Goal: Transaction & Acquisition: Purchase product/service

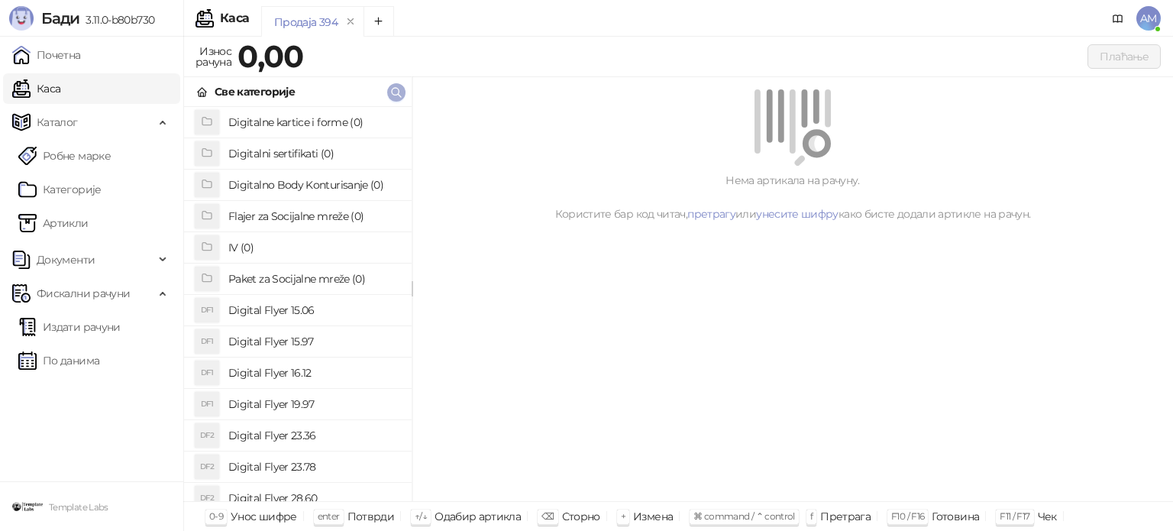
click at [391, 94] on icon "button" at bounding box center [396, 92] width 12 height 12
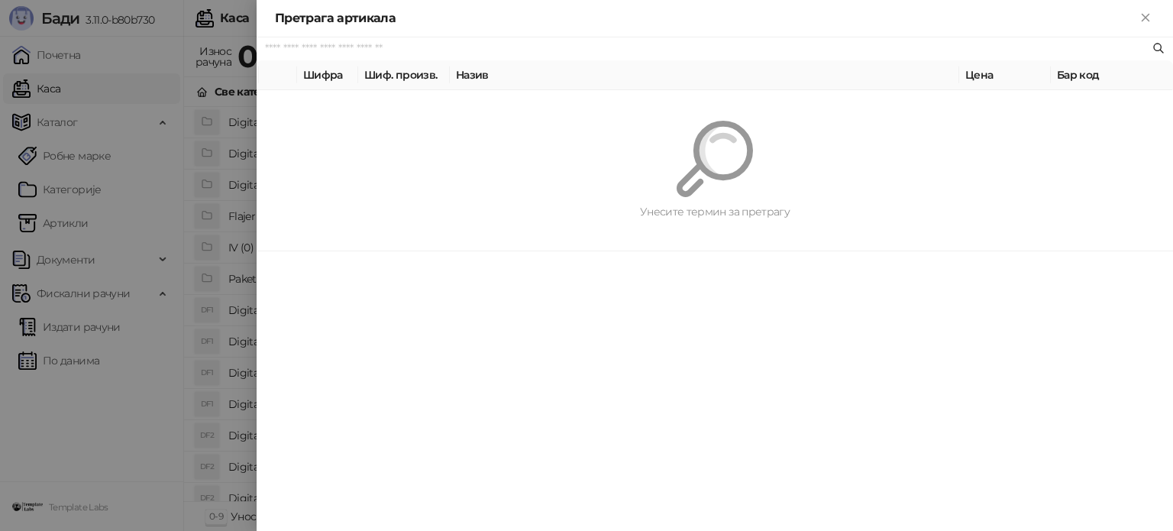
type input "*"
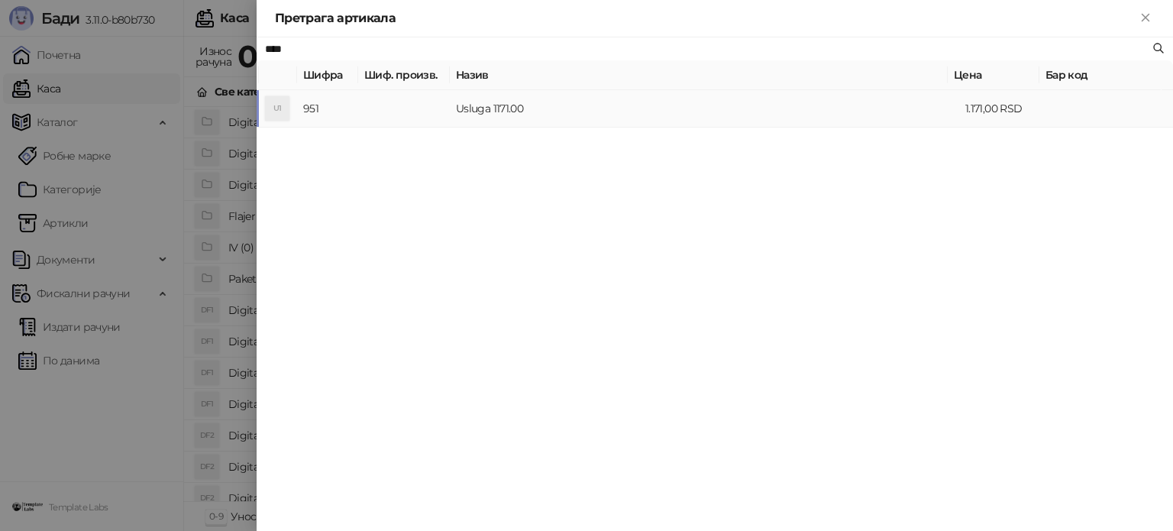
type input "****"
click at [460, 118] on td "Usluga 1171.00" at bounding box center [704, 108] width 509 height 37
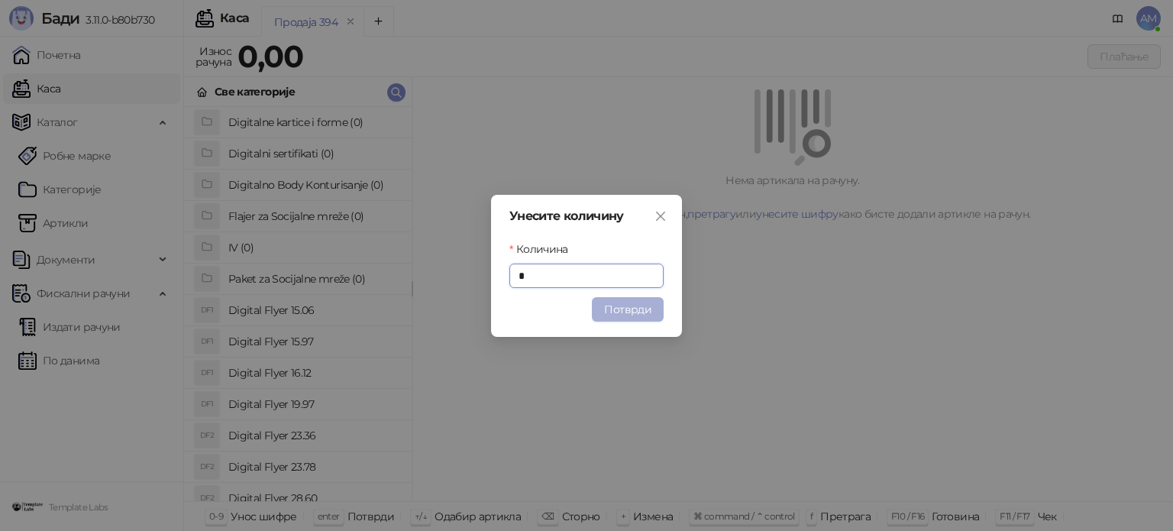
click at [628, 312] on button "Потврди" at bounding box center [628, 309] width 72 height 24
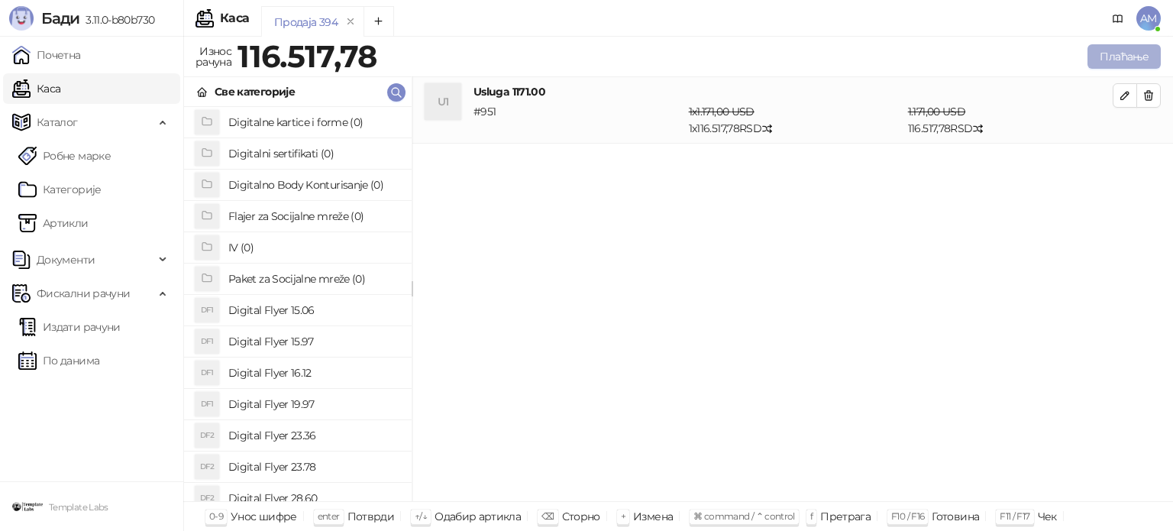
click at [1118, 60] on button "Плаћање" at bounding box center [1123, 56] width 73 height 24
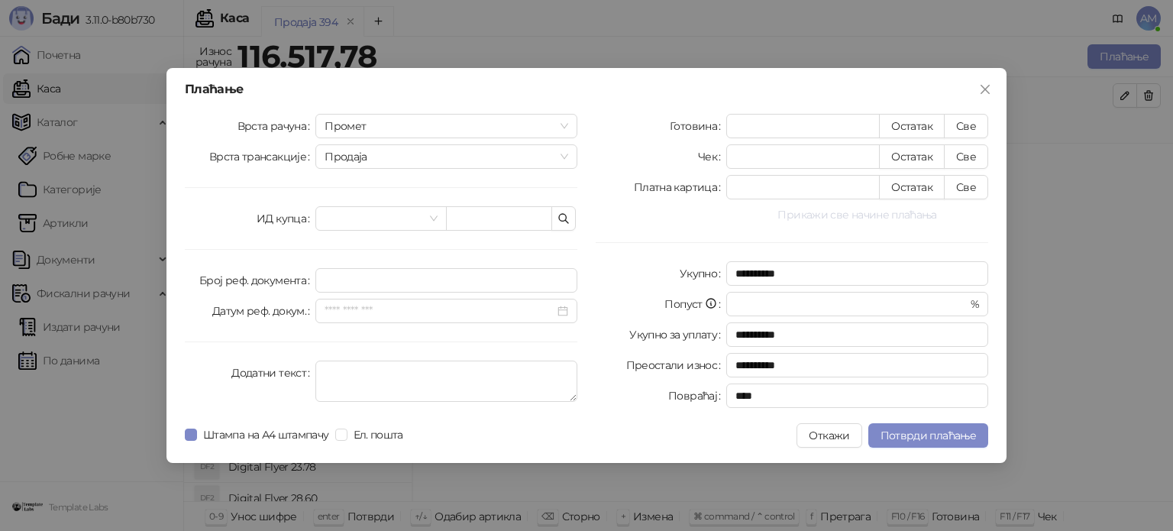
click at [806, 213] on button "Прикажи све начине плаћања" at bounding box center [857, 214] width 262 height 18
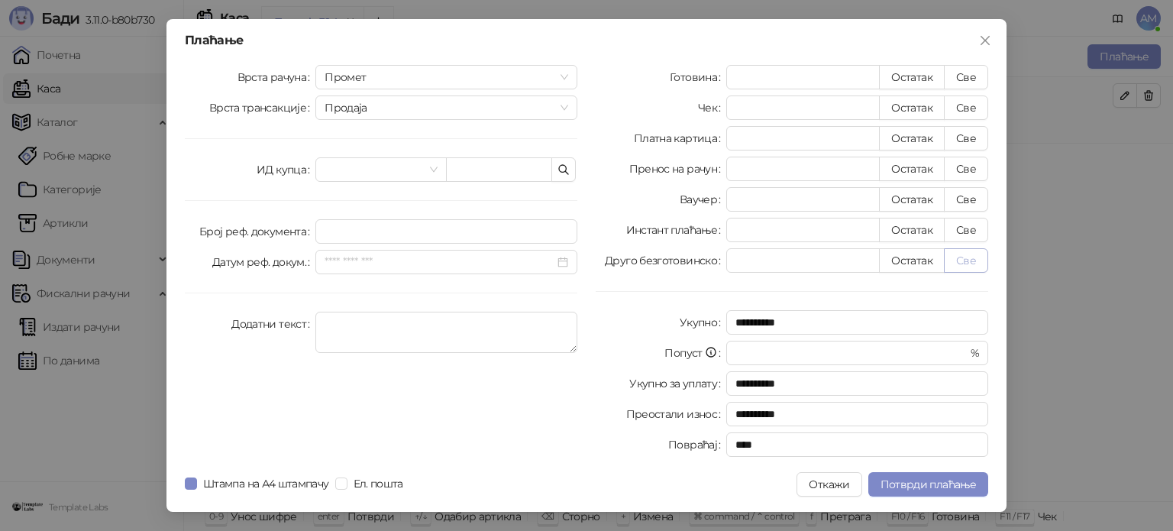
click at [959, 259] on button "Све" at bounding box center [966, 260] width 44 height 24
type input "*********"
type input "****"
click at [961, 479] on span "Потврди плаћање" at bounding box center [927, 484] width 95 height 14
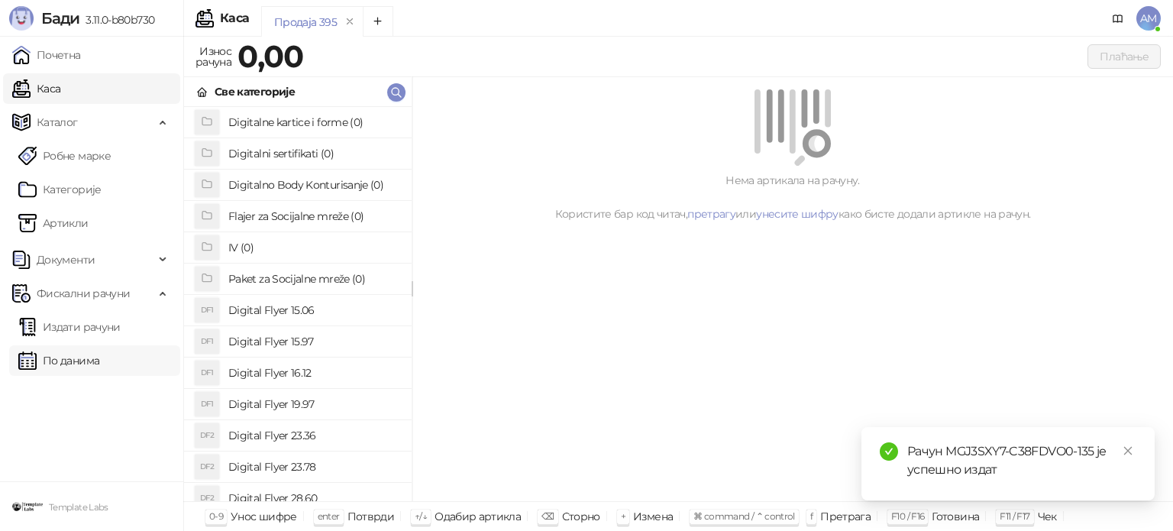
click at [99, 358] on link "По данима" at bounding box center [58, 360] width 81 height 31
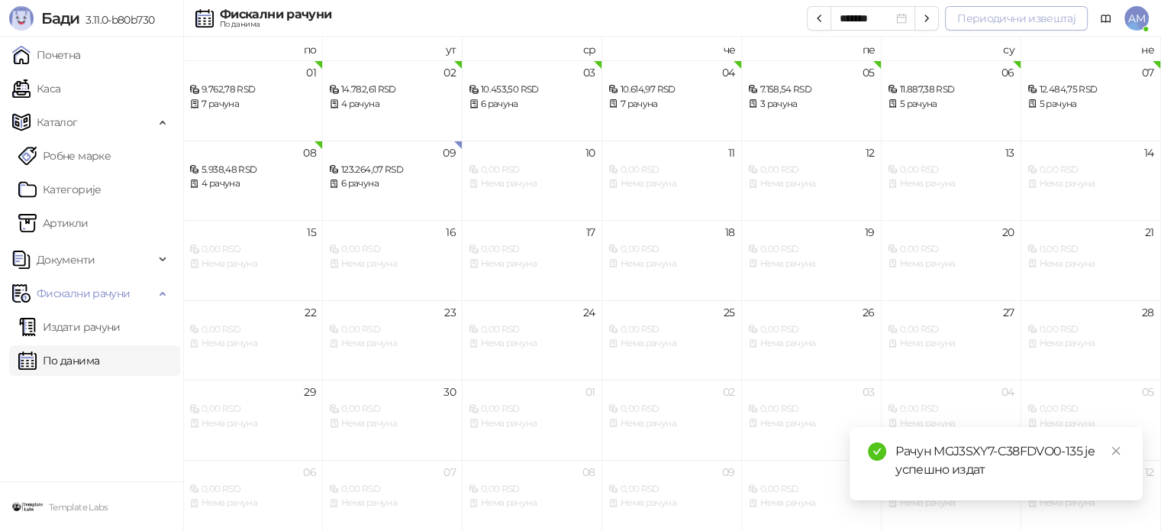
click at [1032, 16] on button "Периодични извештај" at bounding box center [1016, 18] width 143 height 24
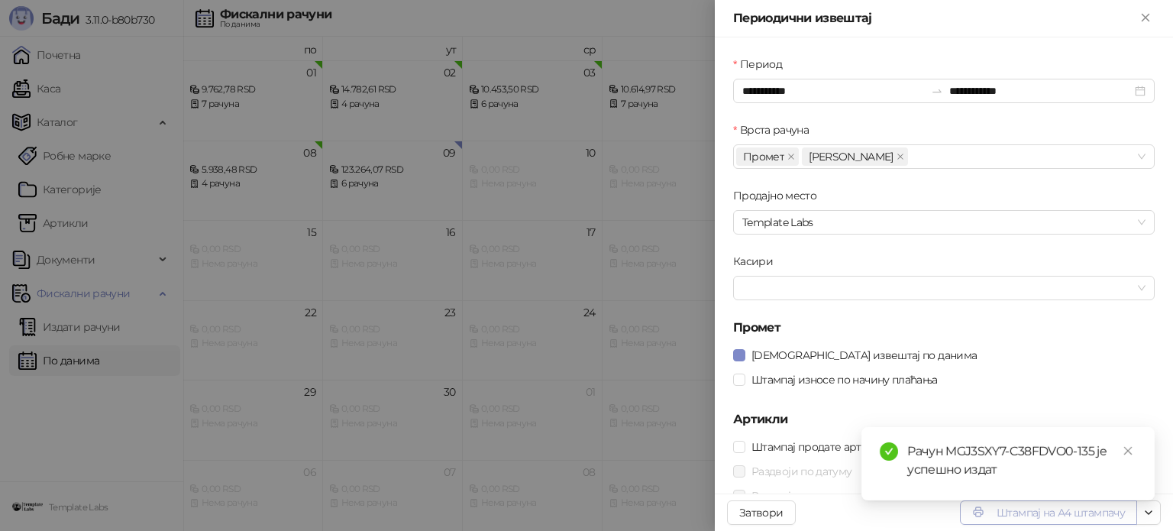
click at [1052, 514] on button "Штампај на А4 штампачу" at bounding box center [1048, 512] width 177 height 24
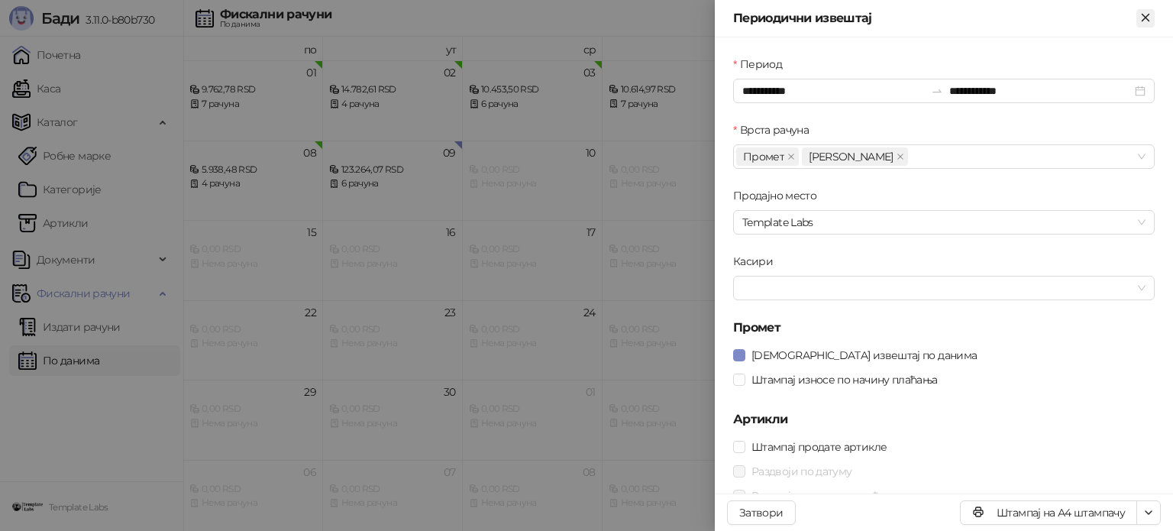
click at [1148, 20] on icon "Close" at bounding box center [1144, 17] width 7 height 7
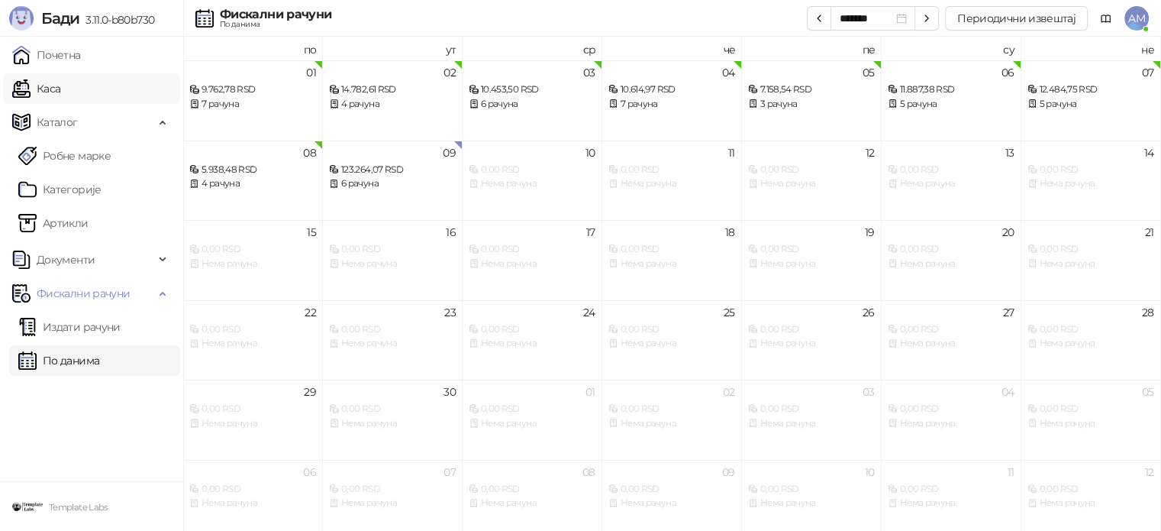
click at [60, 87] on link "Каса" at bounding box center [36, 88] width 48 height 31
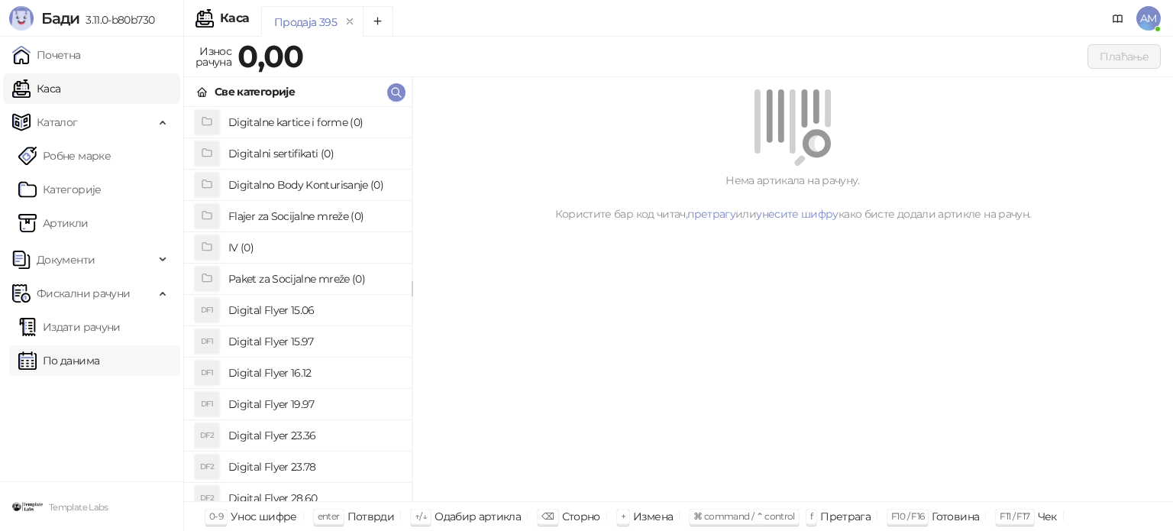
click at [99, 348] on link "По данима" at bounding box center [58, 360] width 81 height 31
